Goal: Complete application form

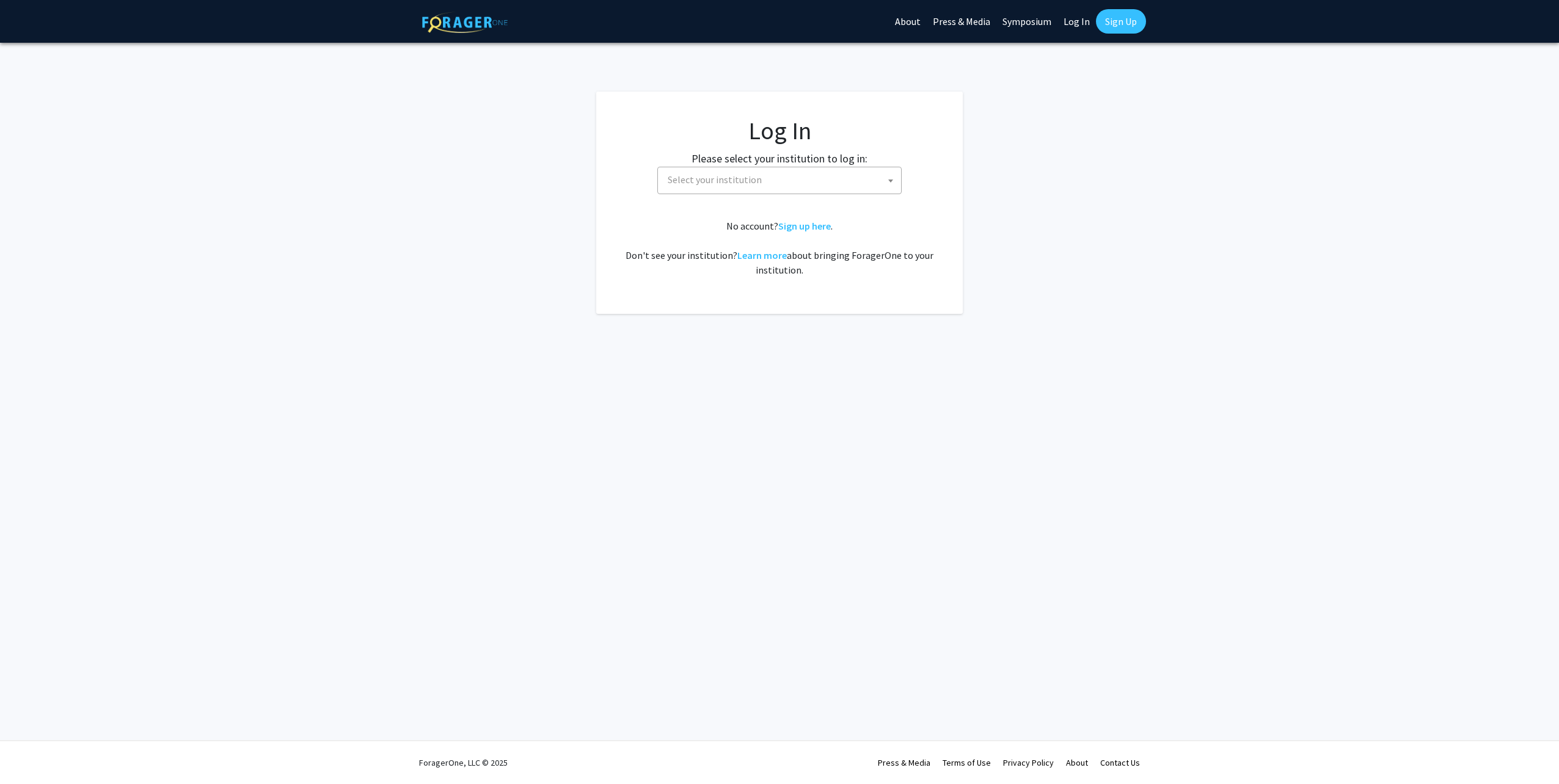
select select
click at [800, 179] on span "Select your institution" at bounding box center [782, 179] width 238 height 25
type input "emory"
select select "12"
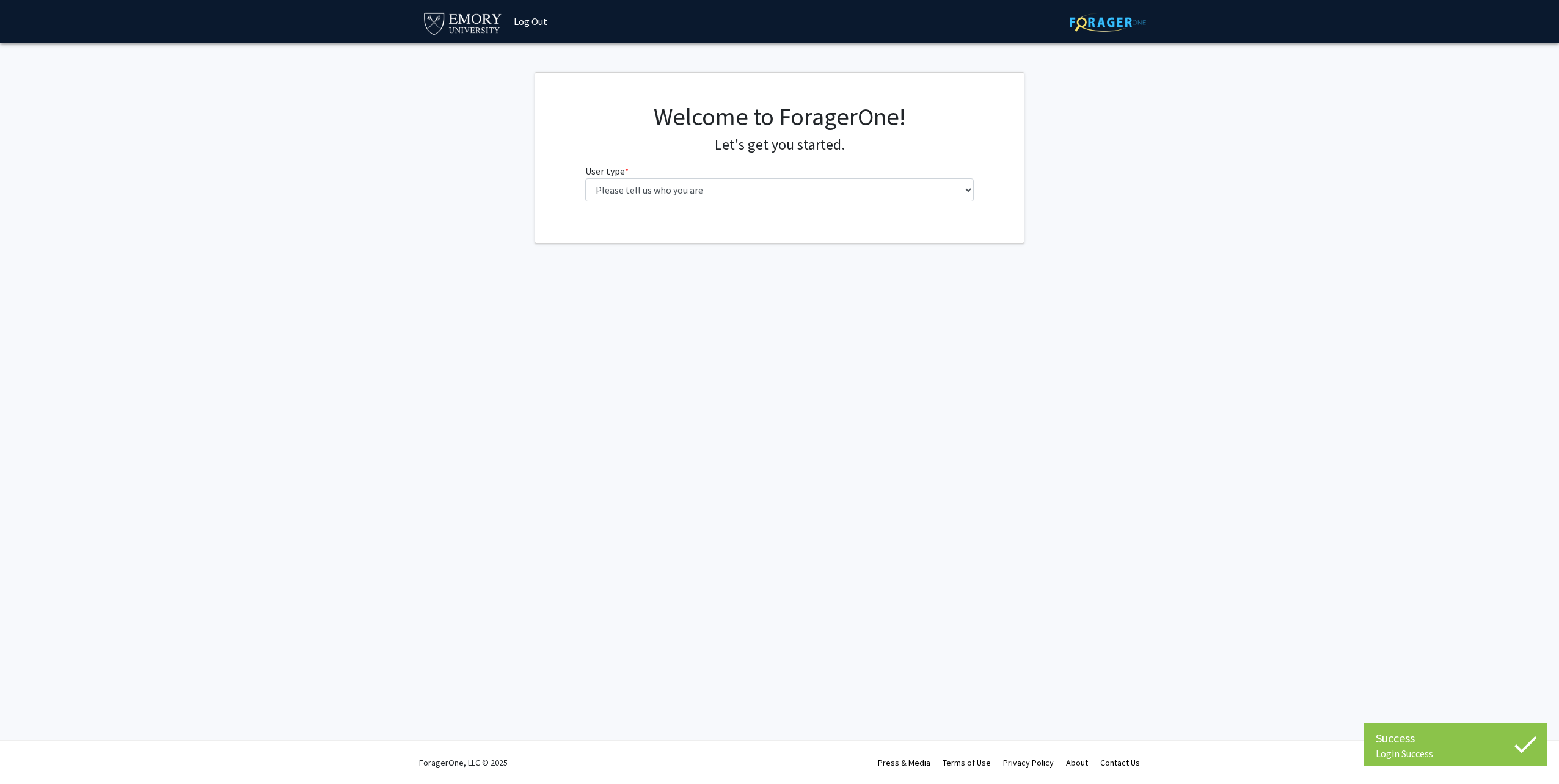
click at [697, 204] on div "Welcome to ForagerOne! Let's get you started. User type * required Please tell …" at bounding box center [780, 156] width 407 height 109
click at [696, 191] on select "Please tell us who you are Undergraduate Student Master's Student Doctoral Cand…" at bounding box center [780, 189] width 389 height 23
select select "4: postDoc"
click at [585, 178] on select "Please tell us who you are Undergraduate Student Master's Student Doctoral Cand…" at bounding box center [780, 189] width 389 height 23
click at [684, 233] on input "First Name * required" at bounding box center [780, 237] width 389 height 23
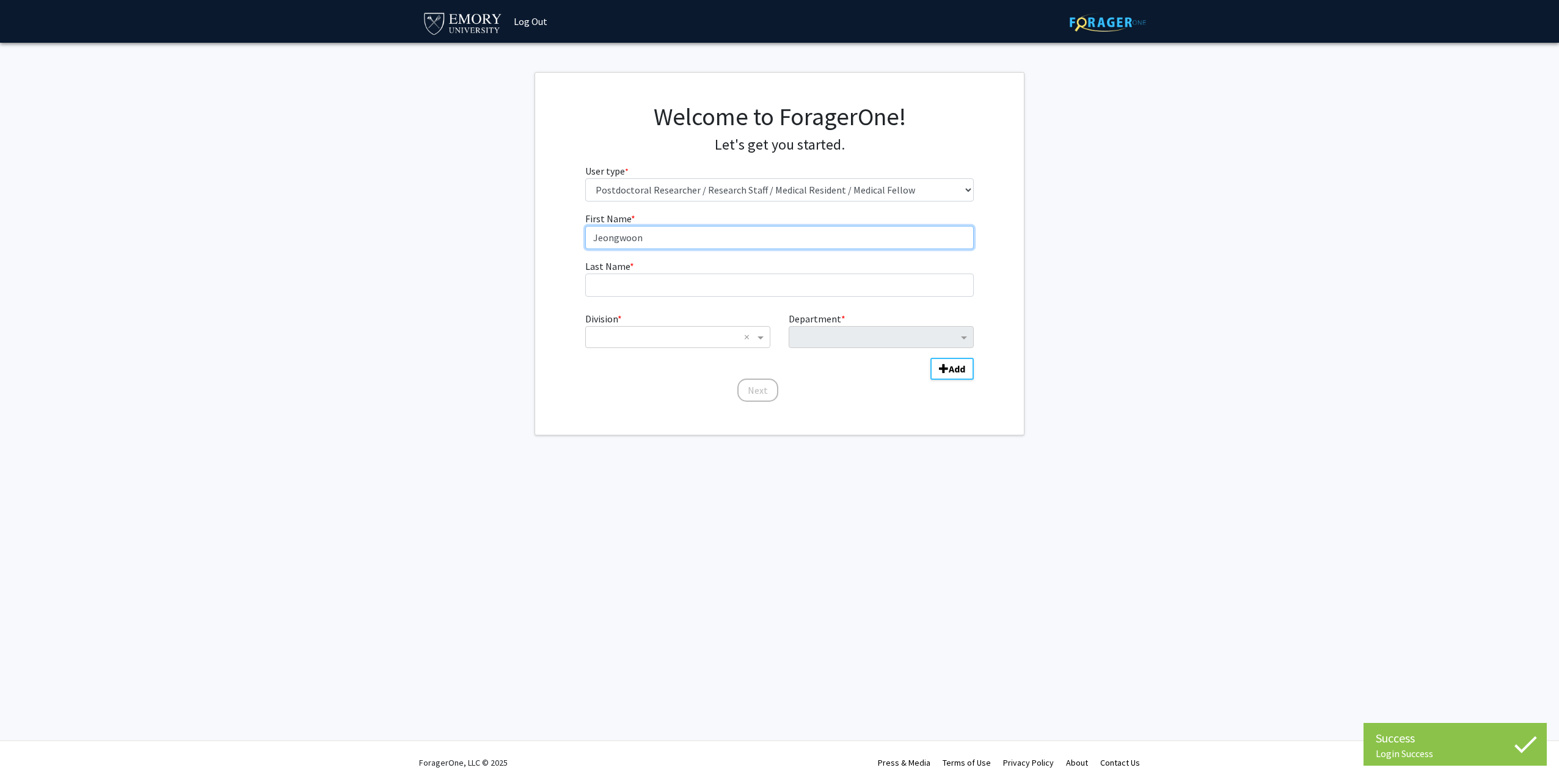
type input "Jeongwoon"
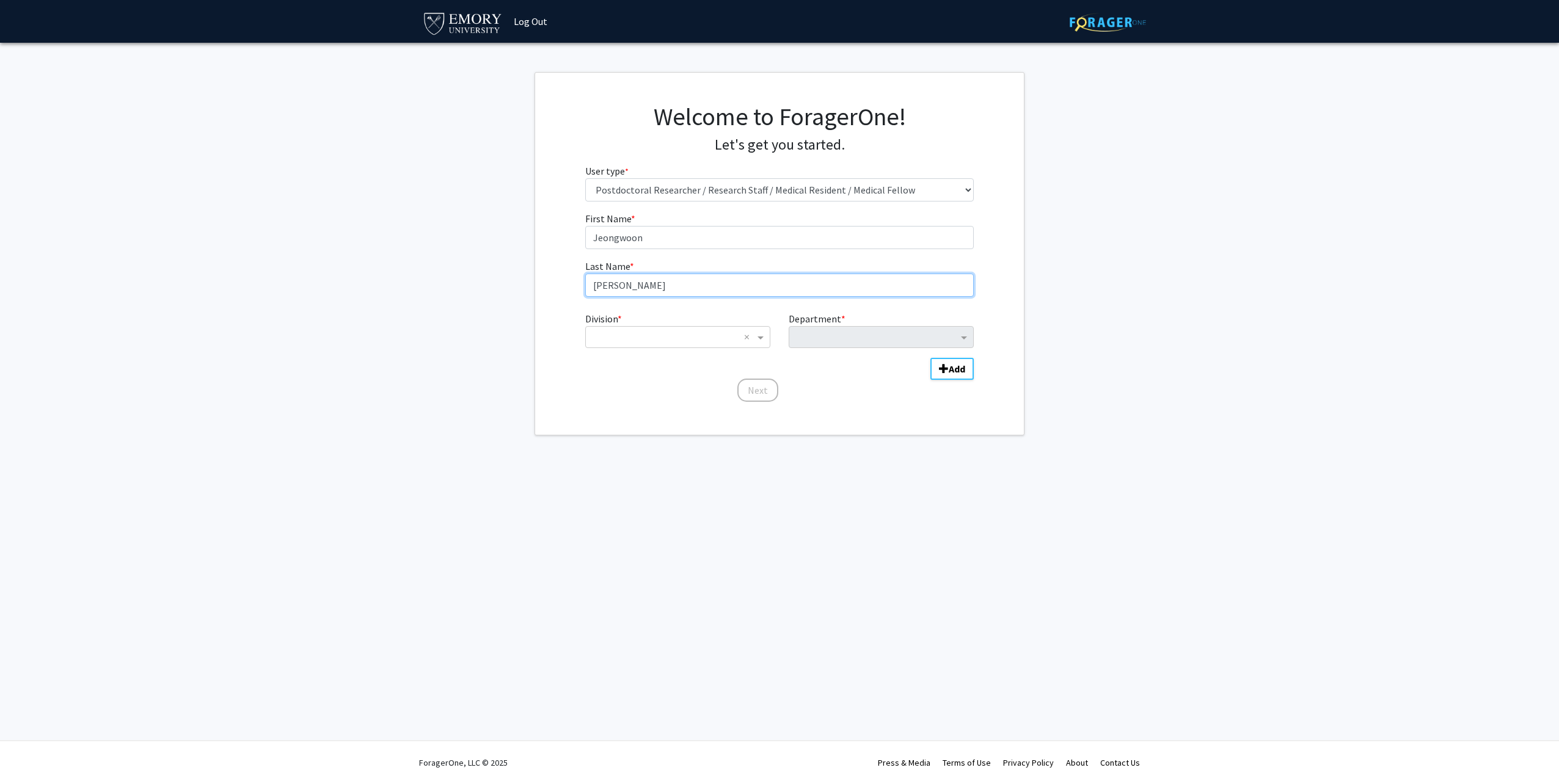
type input "[PERSON_NAME]"
click at [766, 338] on span "Division" at bounding box center [762, 337] width 16 height 15
drag, startPoint x: 658, startPoint y: 453, endPoint x: 817, endPoint y: 409, distance: 165.0
click at [658, 453] on span "School of Medicine" at bounding box center [631, 458] width 78 height 12
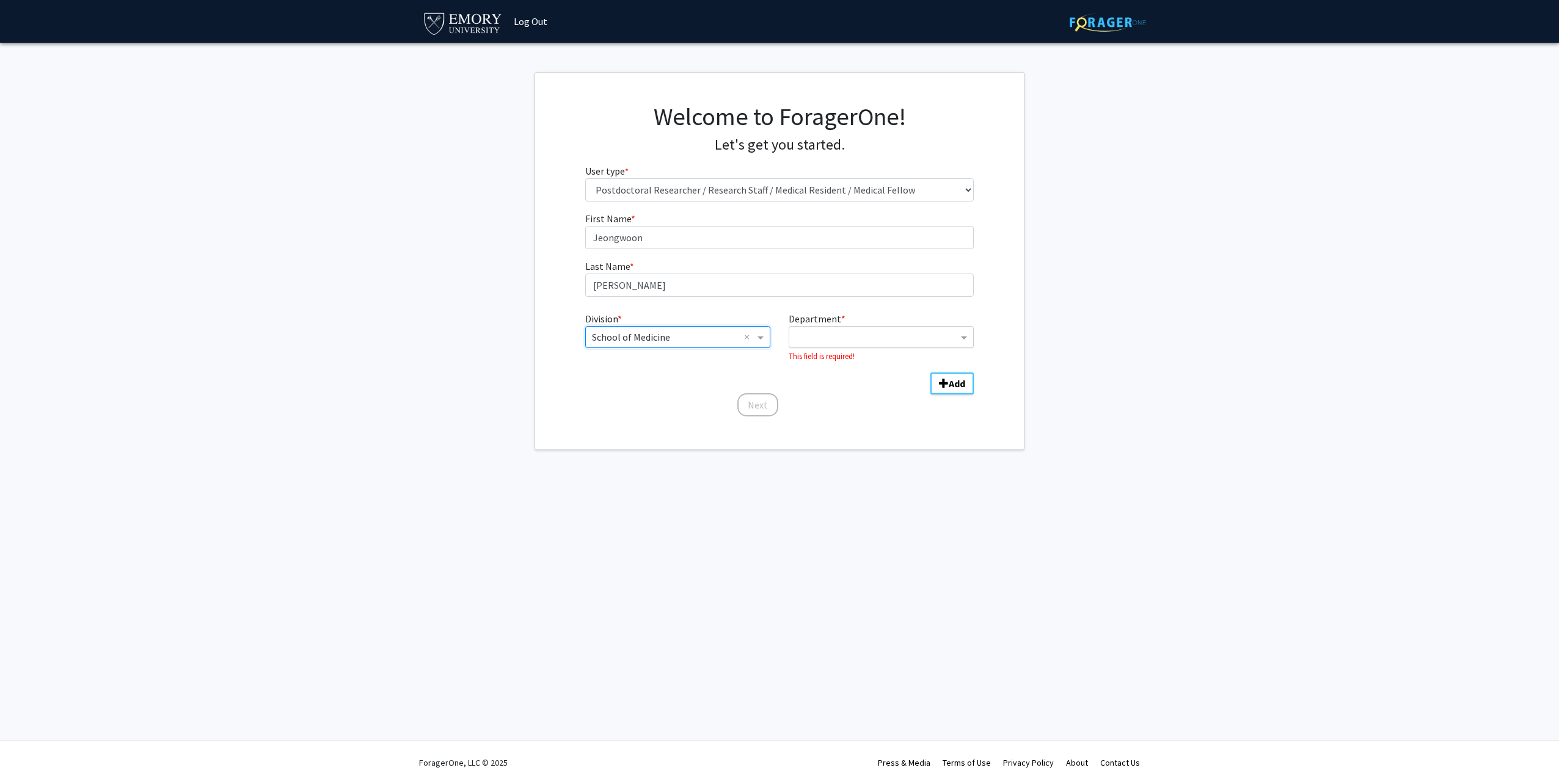
click at [937, 337] on input "Department" at bounding box center [876, 338] width 163 height 15
type input "g"
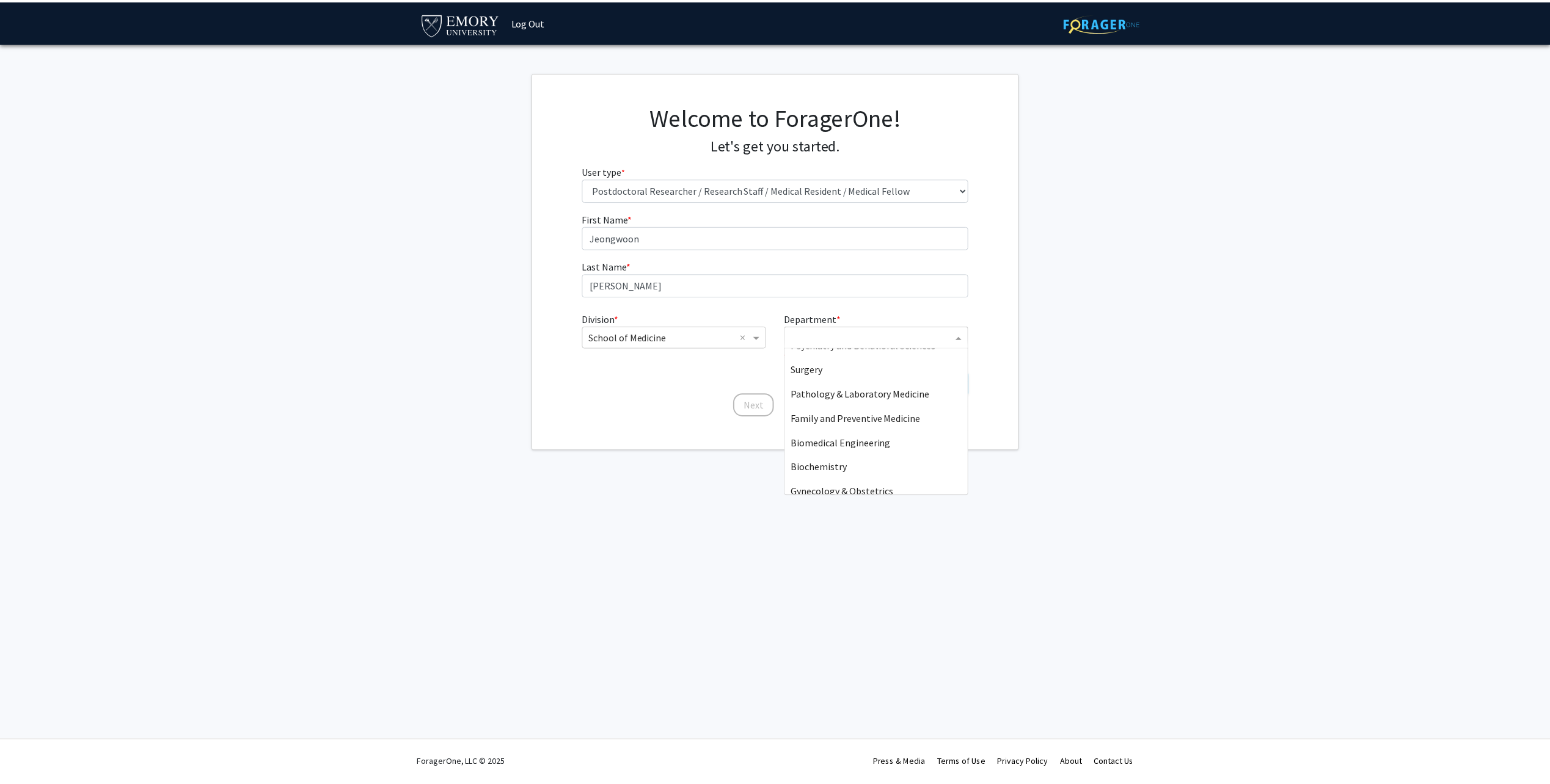
scroll to position [366, 0]
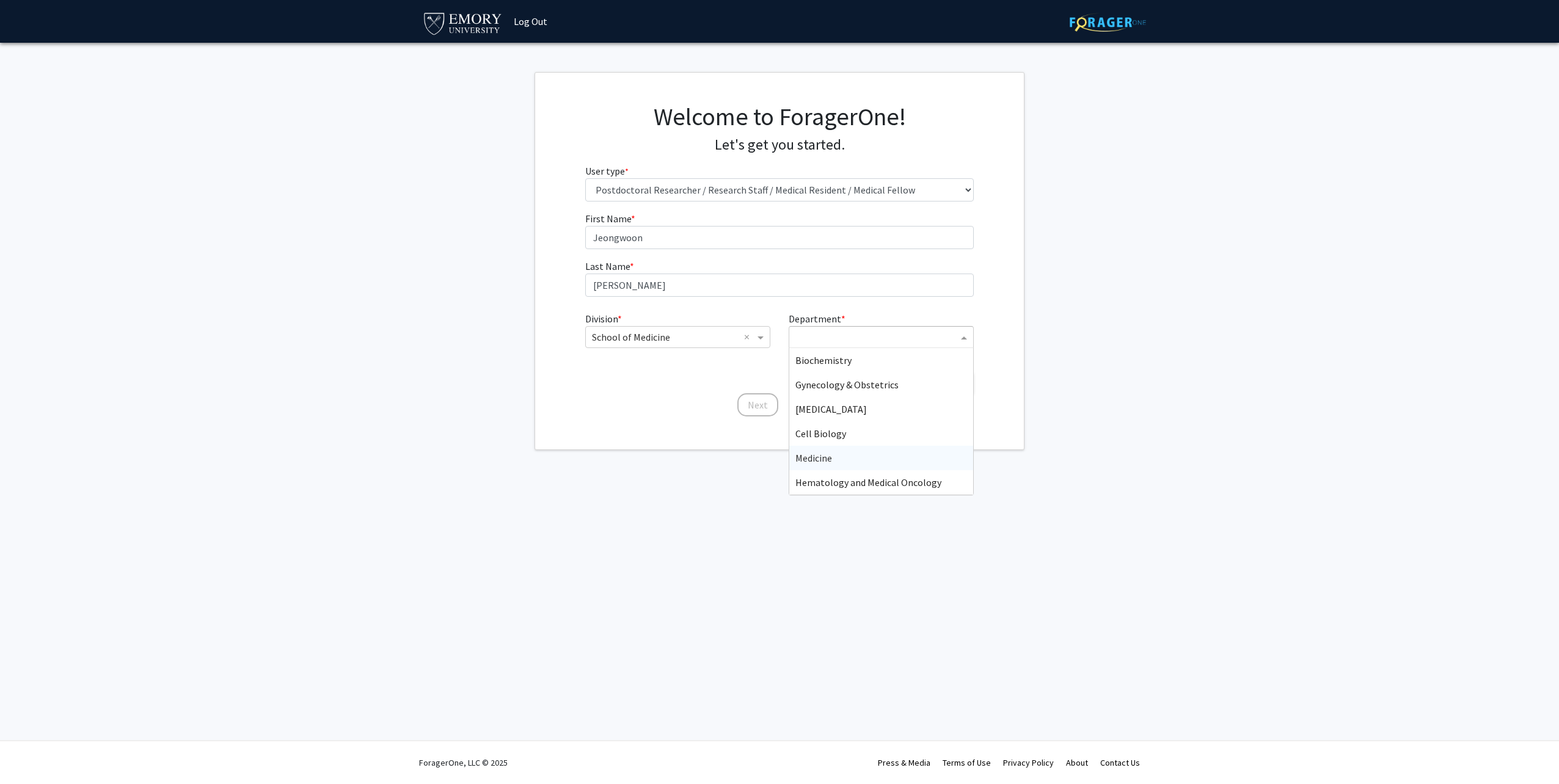
click at [852, 450] on div "Medicine" at bounding box center [881, 458] width 184 height 24
click at [767, 394] on button "Next" at bounding box center [757, 390] width 41 height 23
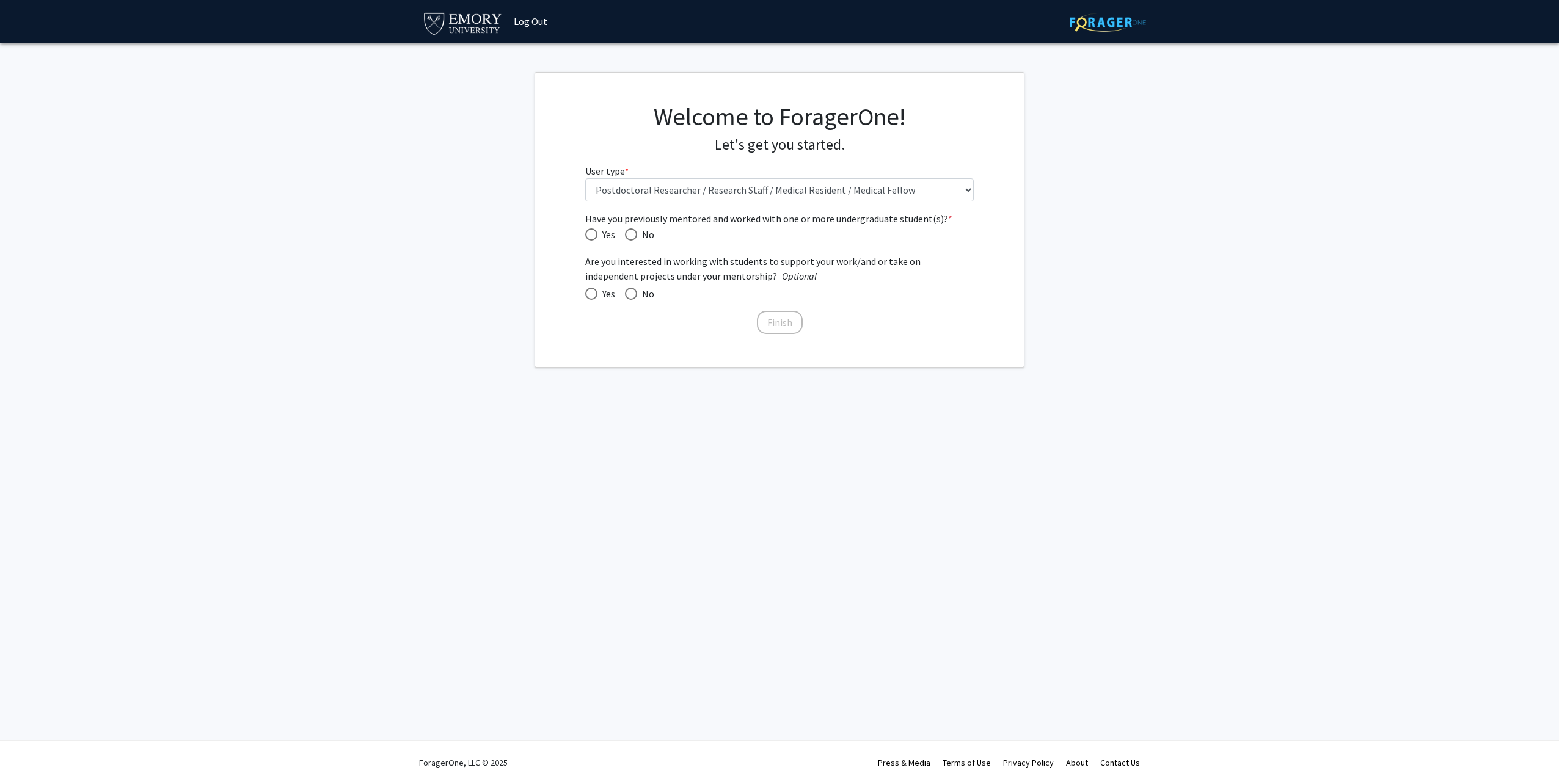
click at [599, 237] on span "Yes" at bounding box center [606, 235] width 18 height 15
click at [597, 237] on input "Yes" at bounding box center [591, 235] width 12 height 12
radio input "true"
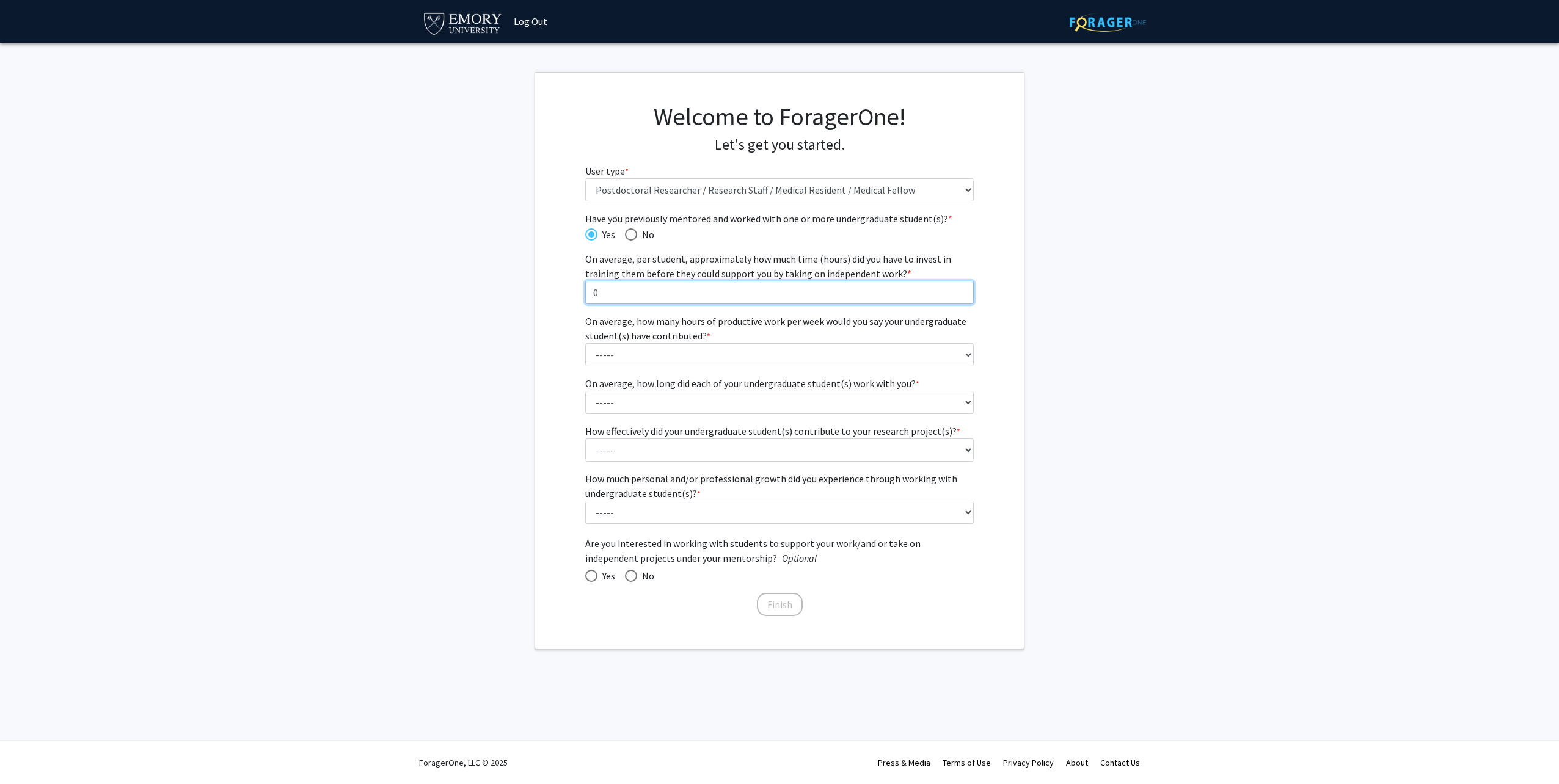
type input "0"
click at [958, 292] on input "0" at bounding box center [780, 293] width 389 height 23
click at [591, 576] on span at bounding box center [591, 576] width 12 height 12
click at [591, 576] on input "Yes" at bounding box center [591, 576] width 12 height 12
radio input "true"
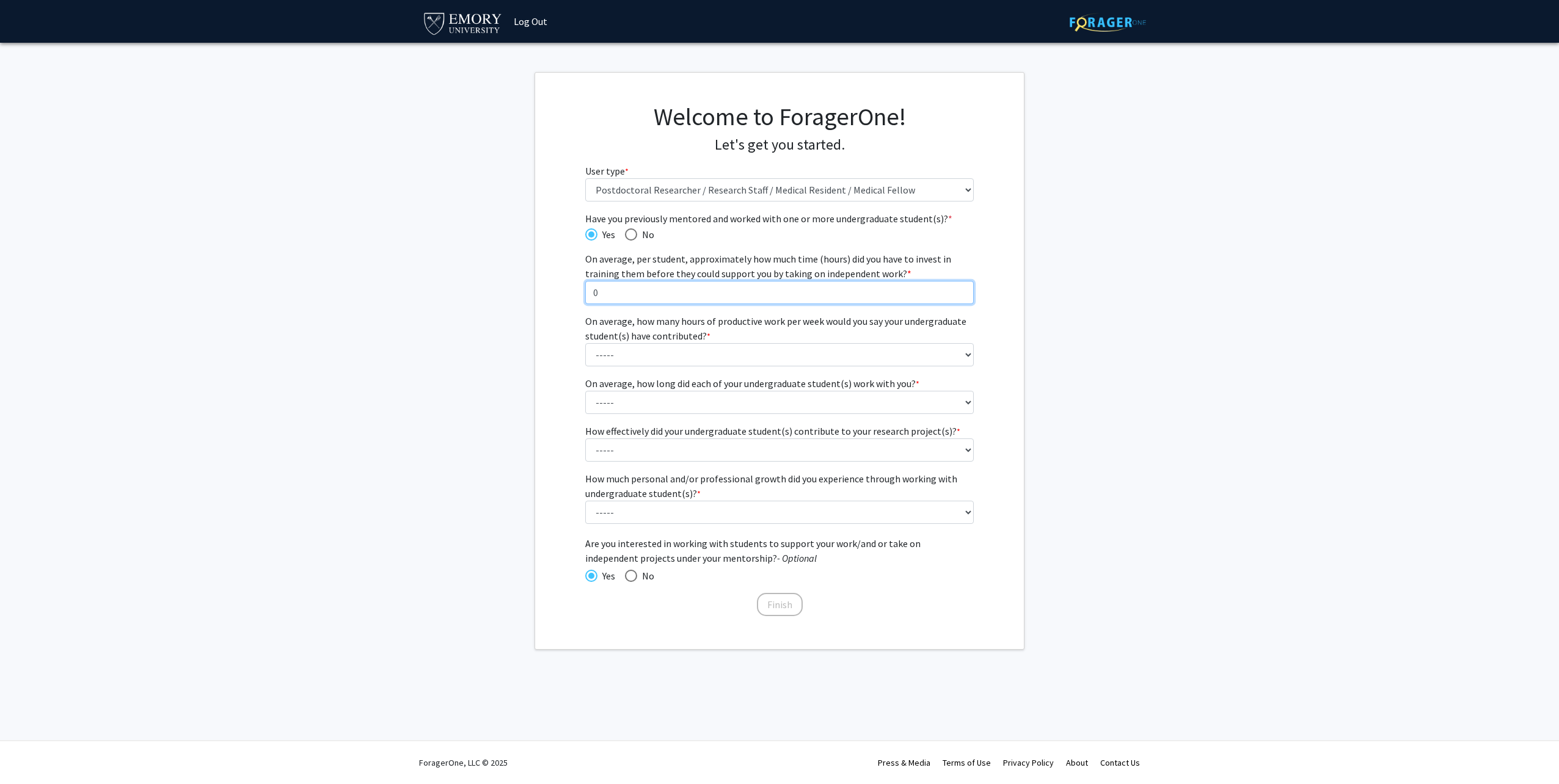
click at [688, 291] on input "0" at bounding box center [780, 293] width 389 height 23
type input "25"
click at [711, 362] on select "----- 1 - 5 hours 6 - 10 hours 11 - 15 hours 16 - 20 hours 21 - 30 hours 31 - 4…" at bounding box center [780, 355] width 389 height 23
select select "2: 6 - 10 hours"
click at [585, 343] on select "----- 1 - 5 hours 6 - 10 hours 11 - 15 hours 16 - 20 hours 21 - 30 hours 31 - 4…" at bounding box center [780, 355] width 389 height 23
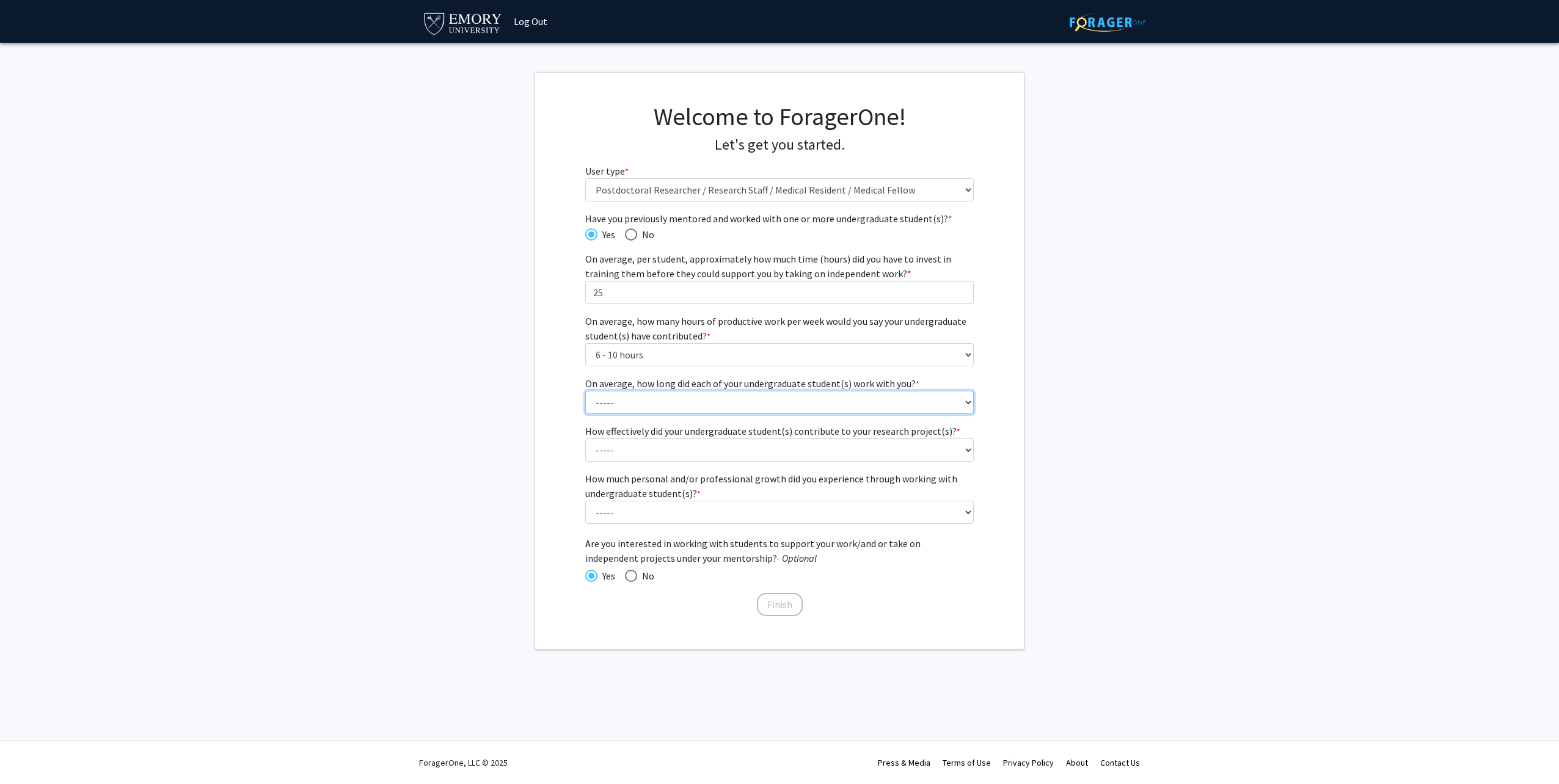
click at [733, 405] on select "----- 1 - 3 months 3 - 6 months 6 months - 1 year 1 - 2 years 2 - 3 years 3 - 4…" at bounding box center [780, 402] width 389 height 23
select select "4: 1 - 2 years"
click at [585, 391] on select "----- 1 - 3 months 3 - 6 months 6 months - 1 year 1 - 2 years 2 - 3 years 3 - 4…" at bounding box center [780, 402] width 389 height 23
click at [725, 457] on select "----- 1 (Minimally) 2 3 (Moderately) 4 5 (Significantly)" at bounding box center [780, 450] width 389 height 23
select select "2: 2"
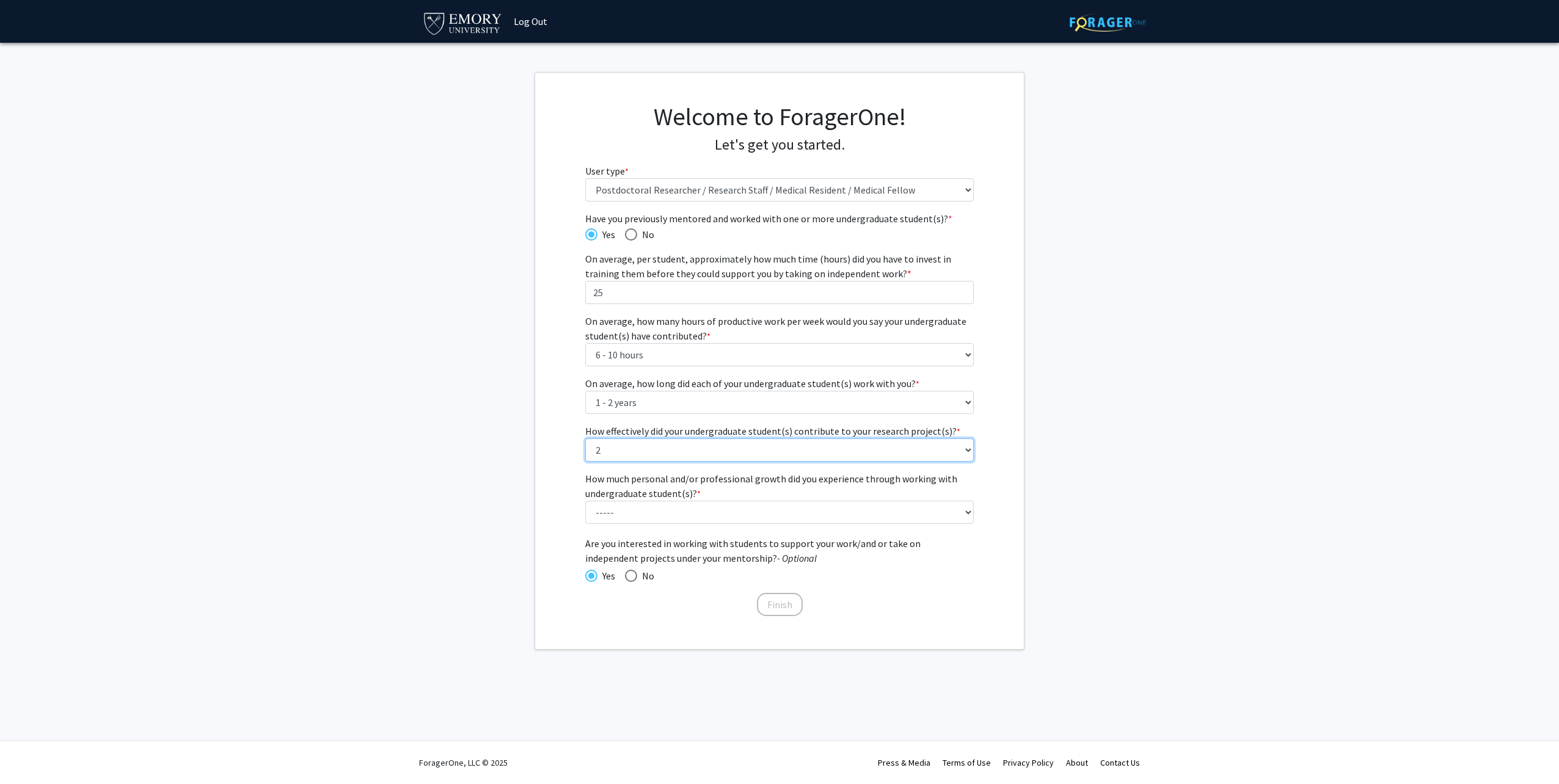
click at [585, 438] on select "----- 1 (Minimally) 2 3 (Moderately) 4 5 (Significantly)" at bounding box center [780, 450] width 389 height 23
click at [742, 518] on select "----- 1 (Minimal) 2 3 (Moderate) 4 5 (Significant)" at bounding box center [780, 512] width 389 height 23
select select "4: 4"
click at [585, 501] on select "----- 1 (Minimal) 2 3 (Moderate) 4 5 (Significant)" at bounding box center [780, 512] width 389 height 23
click at [775, 607] on button "Finish" at bounding box center [780, 604] width 46 height 23
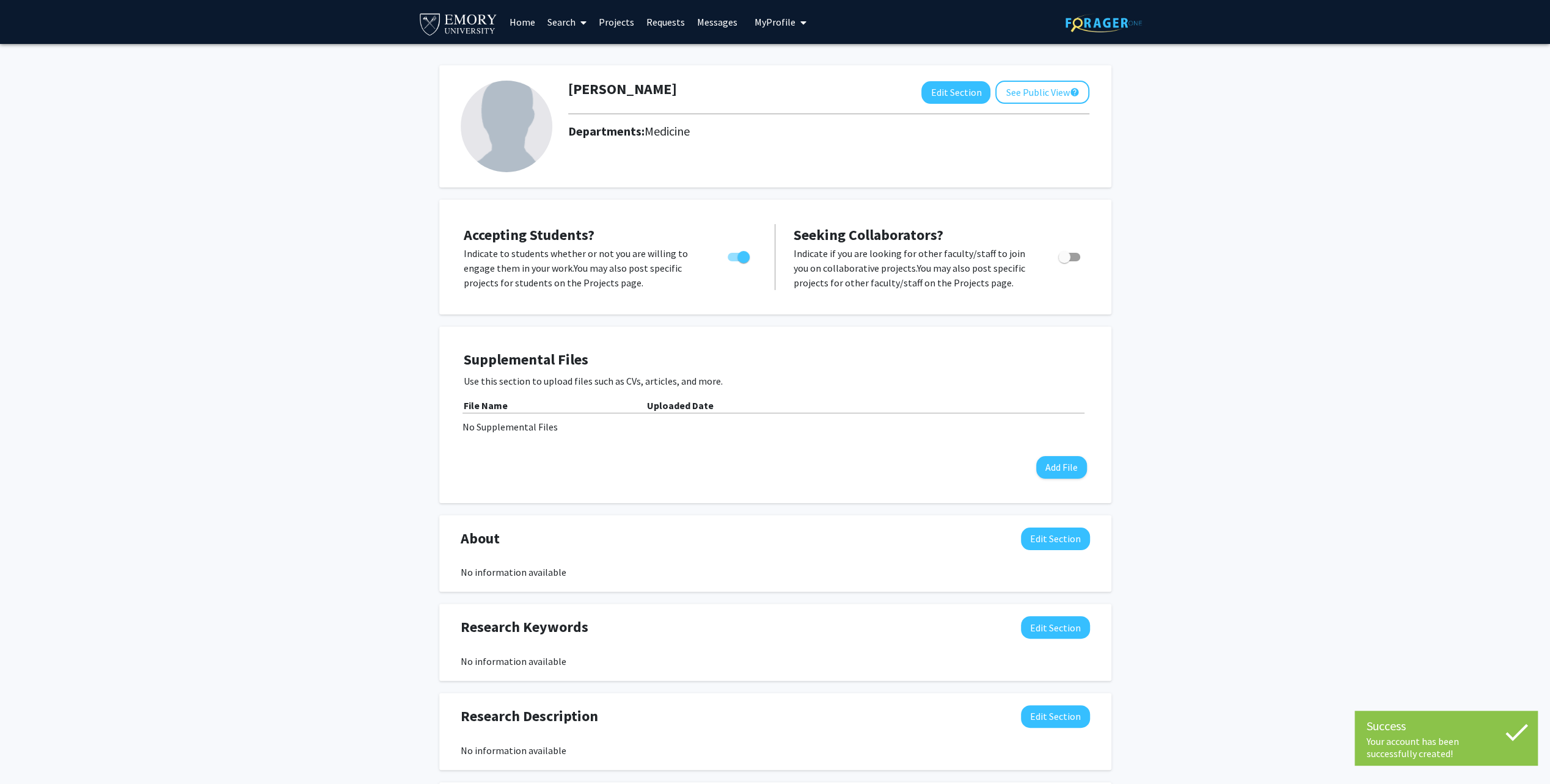
click at [1096, 257] on div "Accepting Students? Indicate to students whether or not you are willing to enga…" at bounding box center [775, 257] width 648 height 90
click at [1069, 255] on span "Toggle" at bounding box center [1064, 257] width 12 height 12
click at [1064, 262] on input "Toggle" at bounding box center [1064, 262] width 1 height 1
checkbox input "true"
click at [1244, 292] on div "[PERSON_NAME] Edit Section See Public View help Departments: Medicine Accepting…" at bounding box center [775, 604] width 1550 height 1121
